Goal: Transaction & Acquisition: Purchase product/service

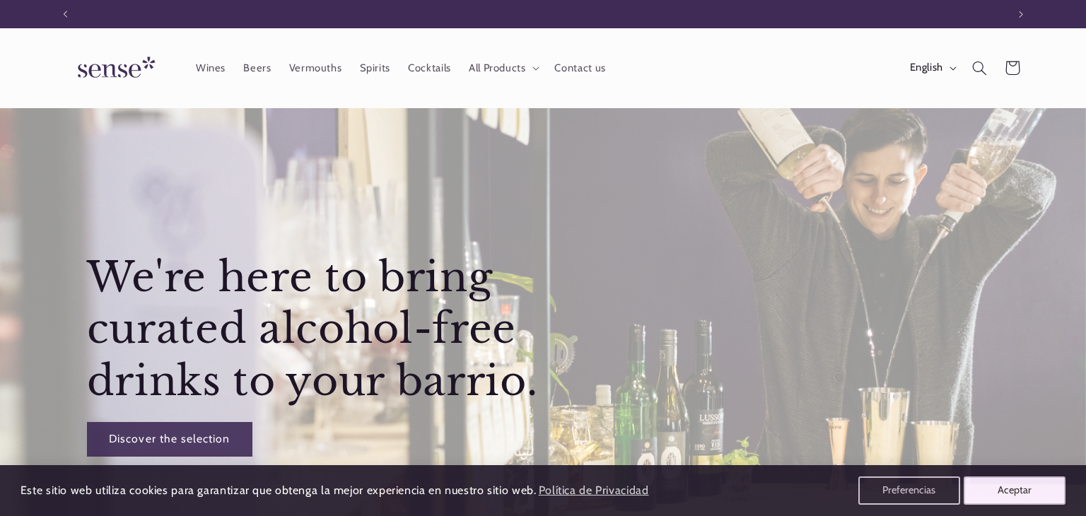
scroll to position [0, 942]
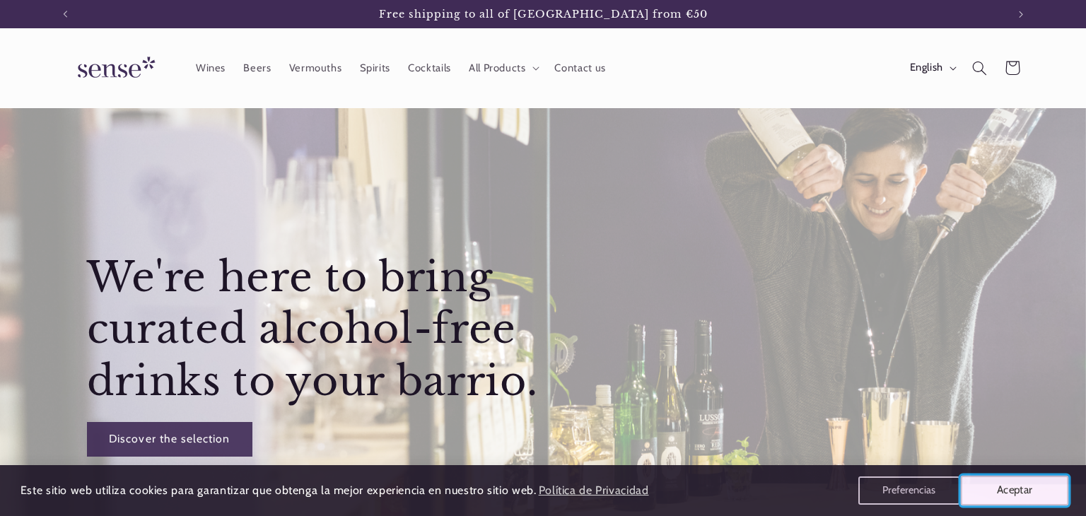
click at [1011, 491] on button "Aceptar" at bounding box center [1015, 491] width 108 height 30
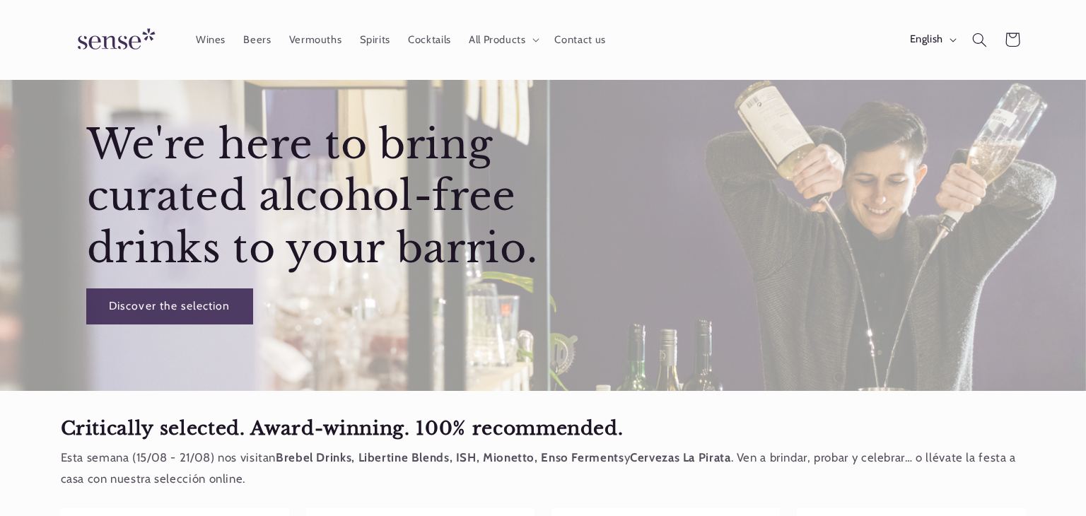
click at [165, 308] on link "Discover the selection" at bounding box center [168, 306] width 165 height 35
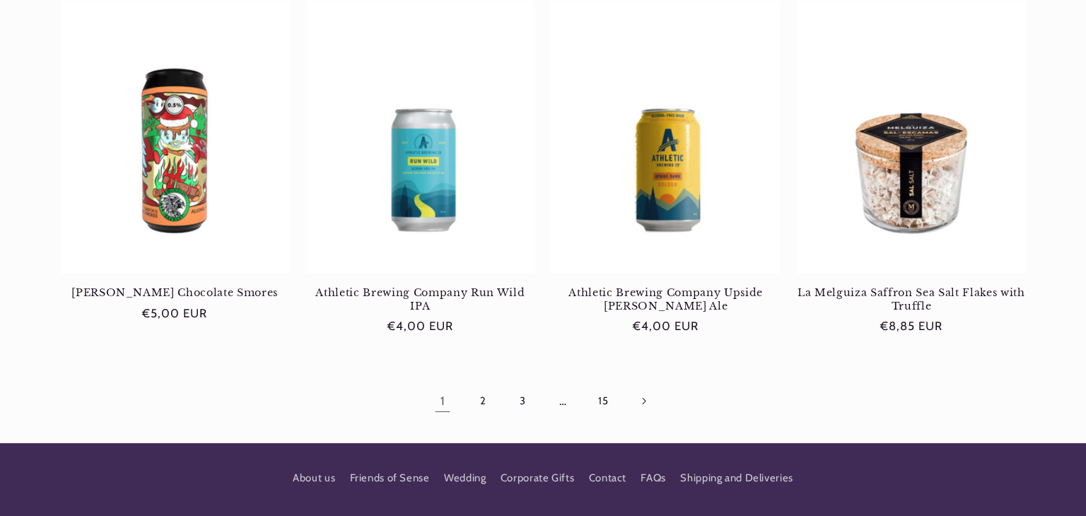
scroll to position [1385, 0]
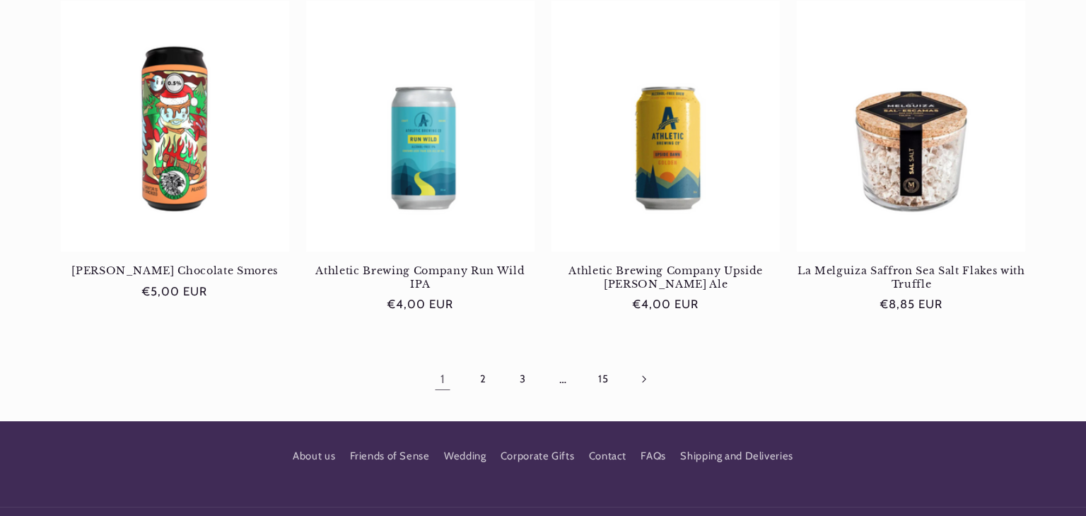
click at [642, 370] on link "Next page" at bounding box center [643, 379] width 33 height 33
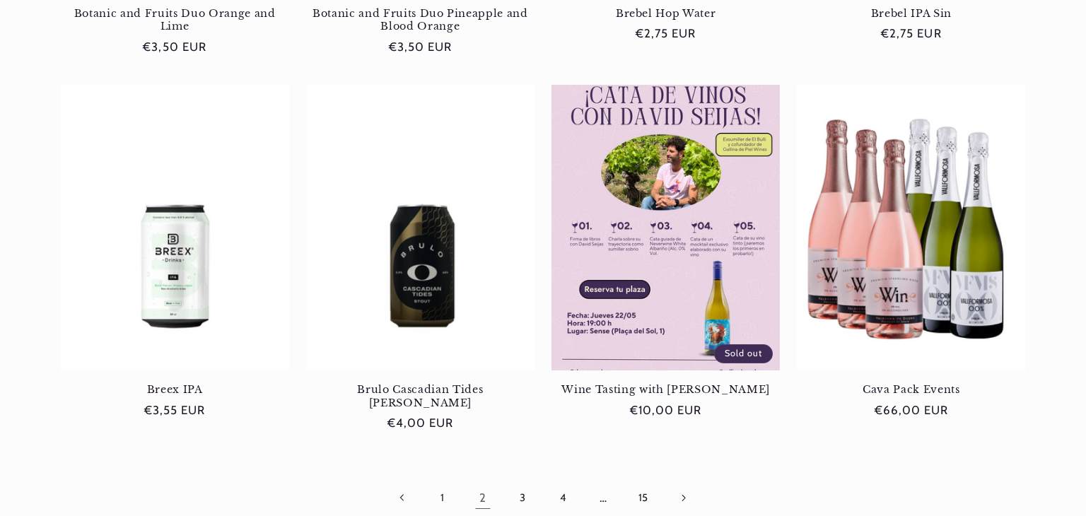
scroll to position [1321, 0]
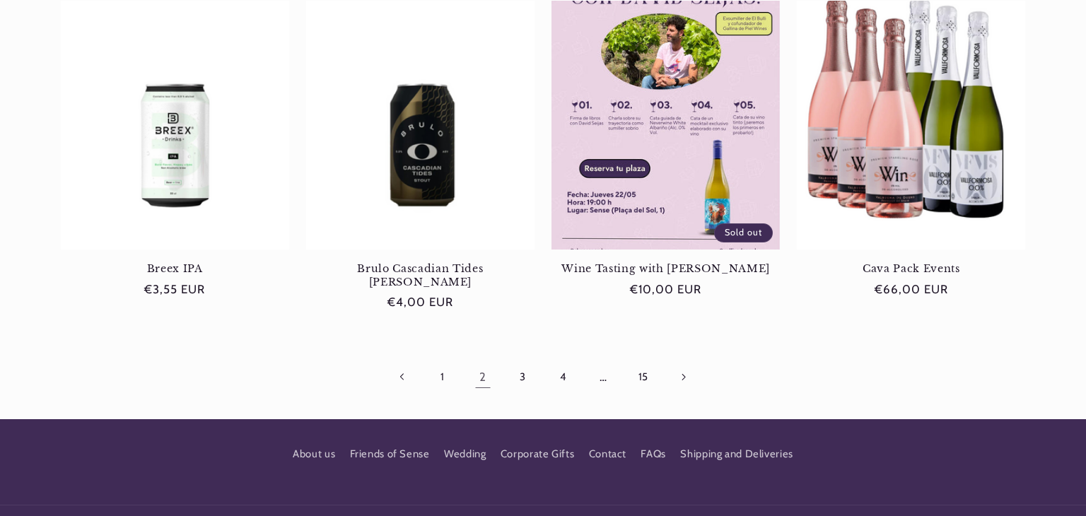
scroll to position [0, 942]
click at [686, 373] on icon "Next page" at bounding box center [684, 376] width 4 height 7
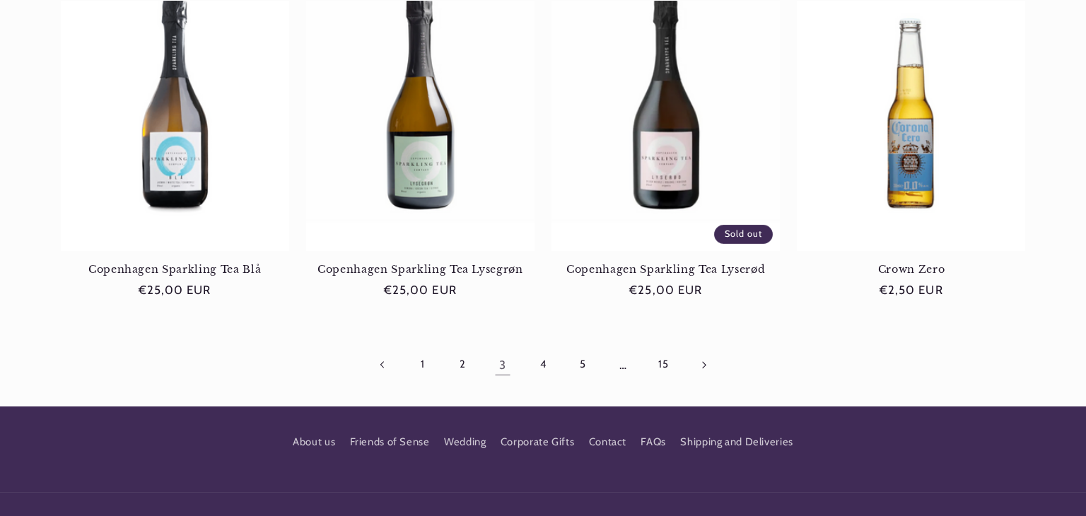
scroll to position [0, 942]
click at [706, 364] on link "Next page" at bounding box center [703, 365] width 33 height 33
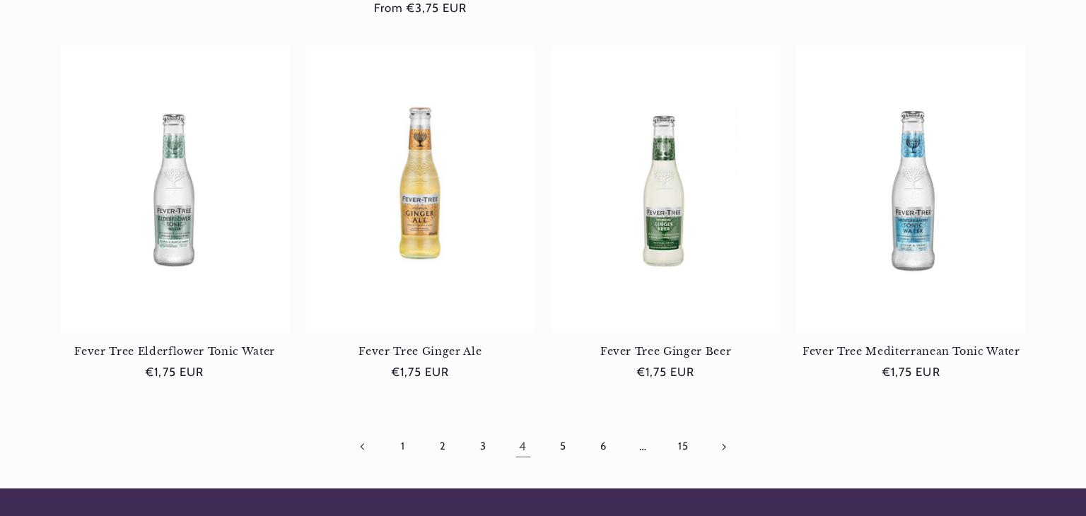
scroll to position [1338, 0]
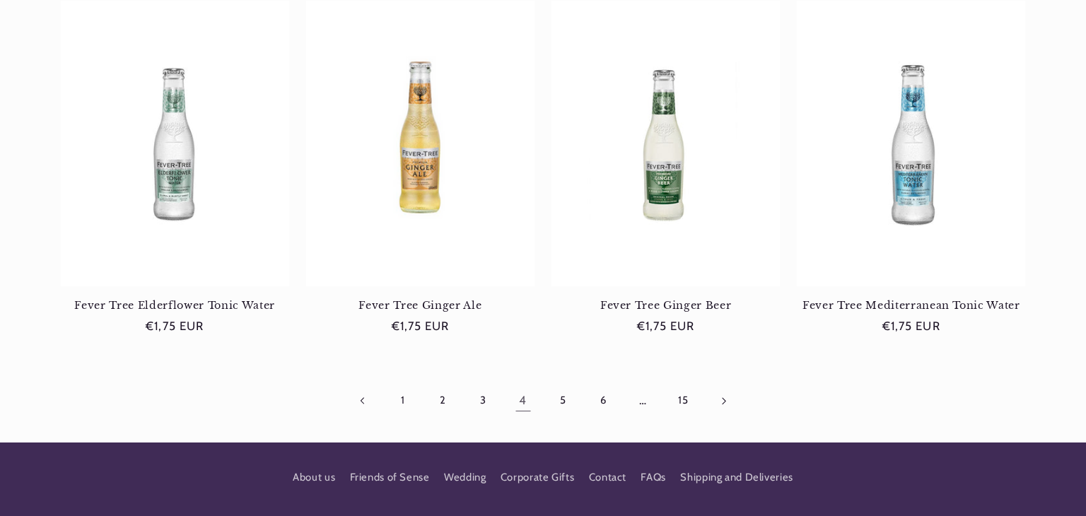
click at [723, 397] on icon "Next page" at bounding box center [724, 400] width 4 height 7
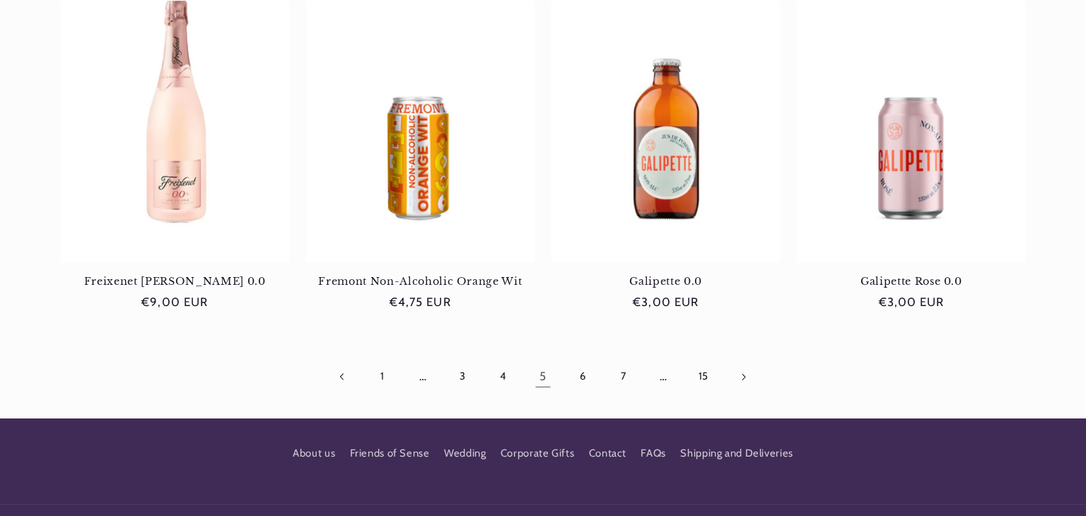
scroll to position [1372, 0]
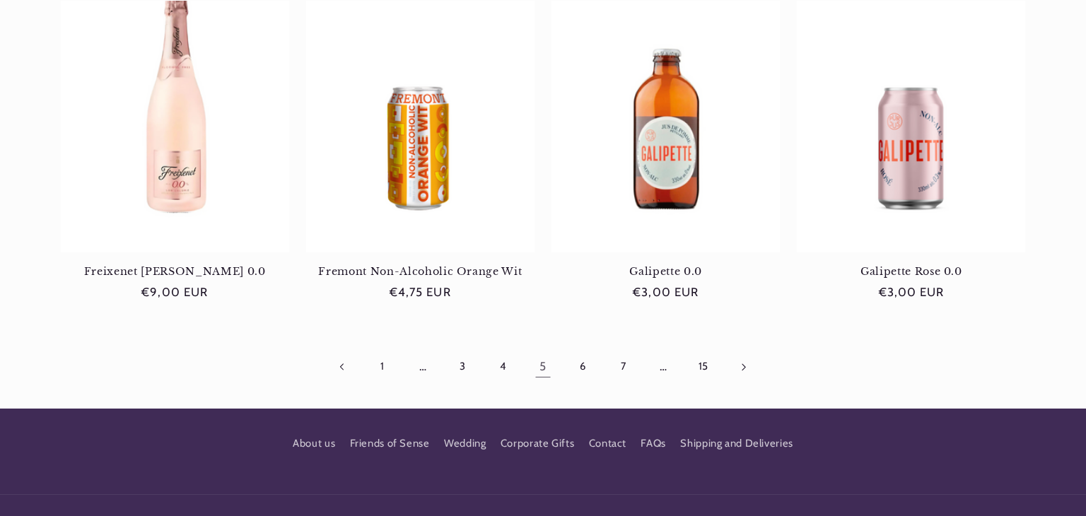
click at [743, 363] on icon "Next page" at bounding box center [744, 367] width 5 height 8
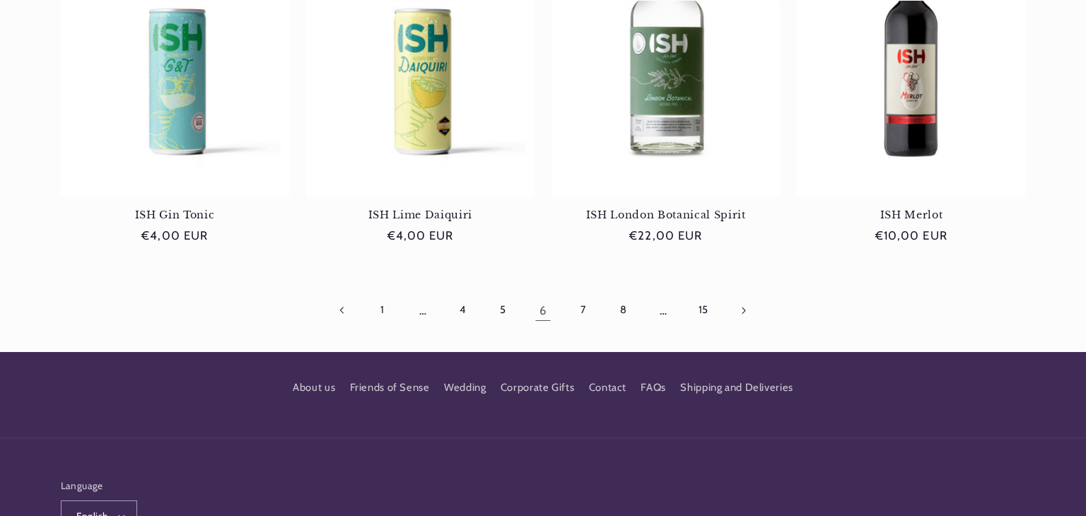
scroll to position [1420, 0]
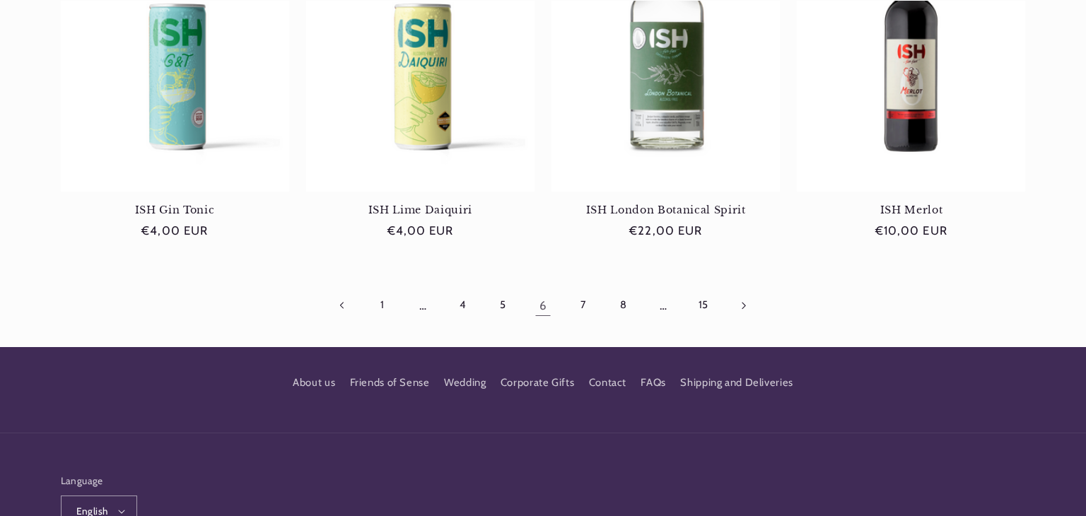
click at [747, 303] on link "Next page" at bounding box center [743, 305] width 33 height 33
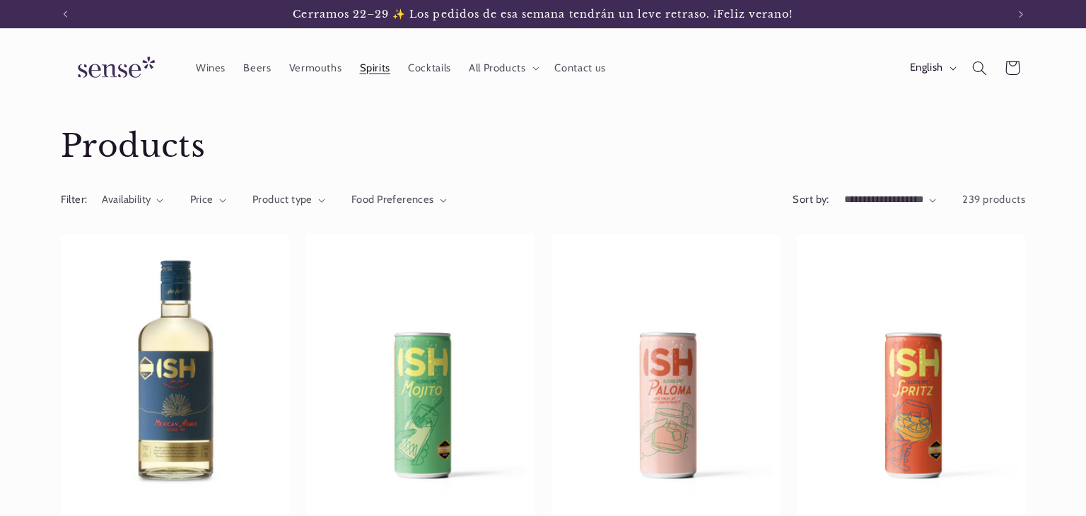
click at [370, 66] on span "Spirits" at bounding box center [375, 68] width 30 height 13
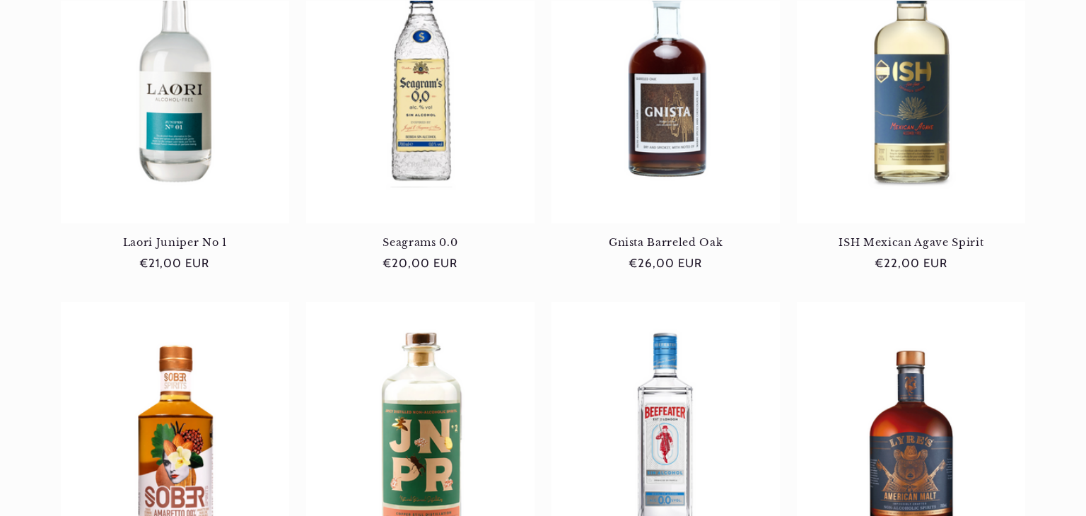
scroll to position [1075, 0]
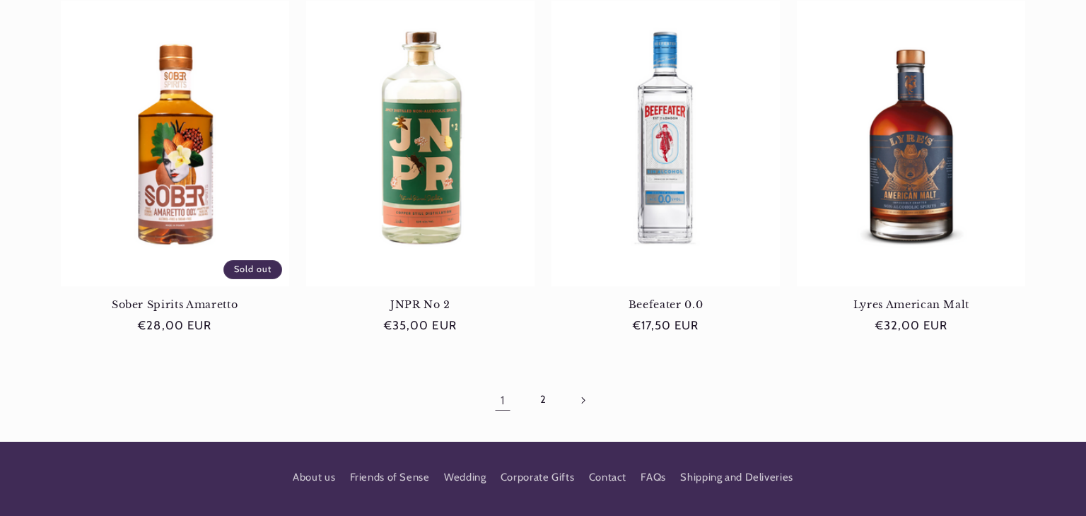
scroll to position [0, 0]
click at [585, 401] on icon "Next page" at bounding box center [583, 401] width 5 height 8
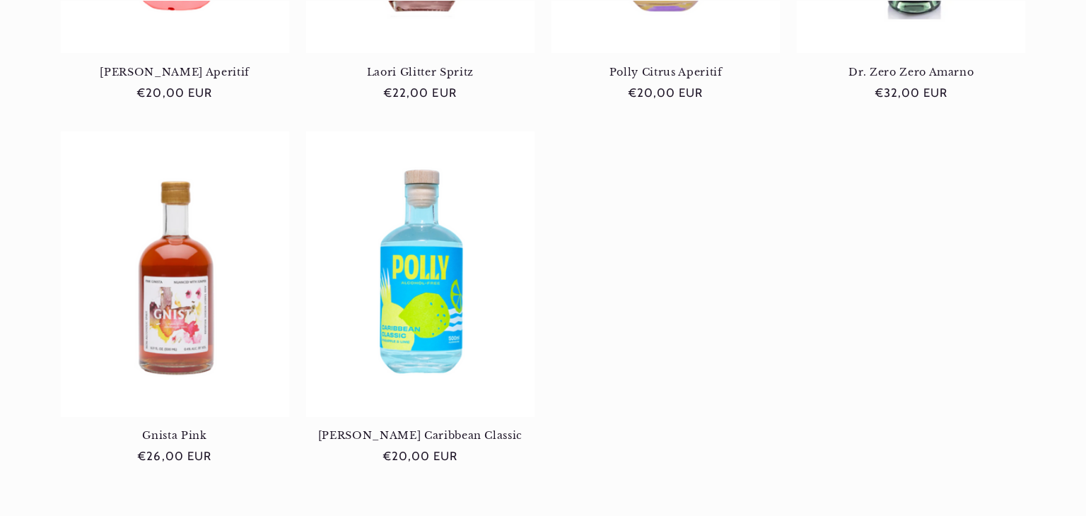
scroll to position [1295, 0]
